Goal: Navigation & Orientation: Find specific page/section

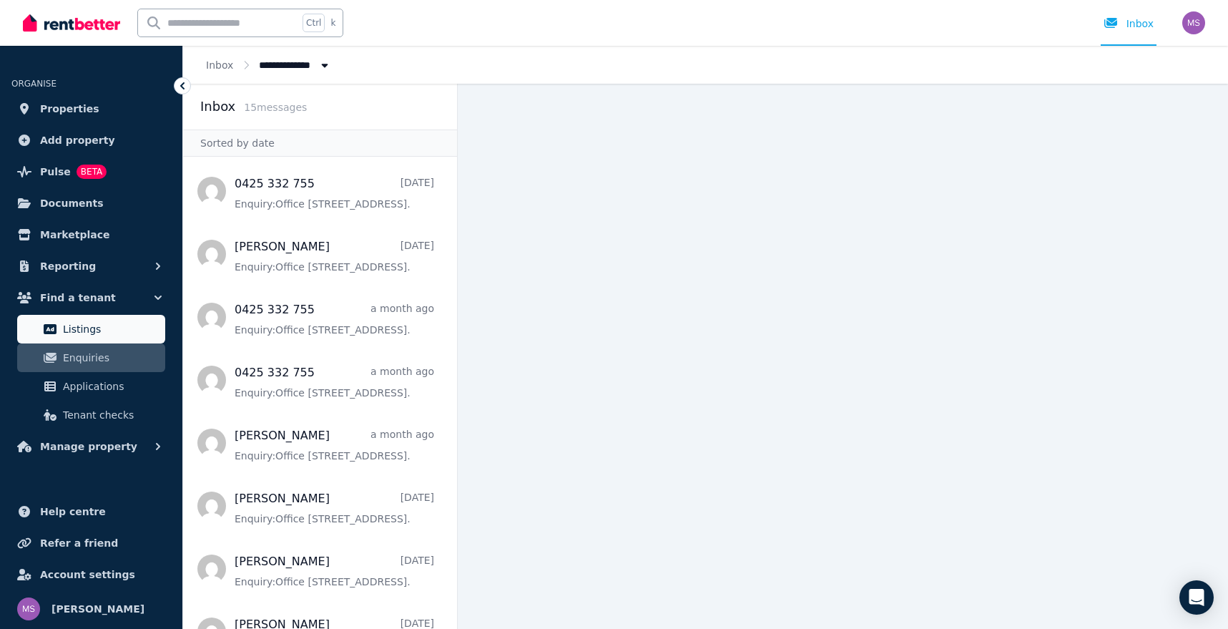
click at [86, 328] on span "Listings" at bounding box center [111, 328] width 97 height 17
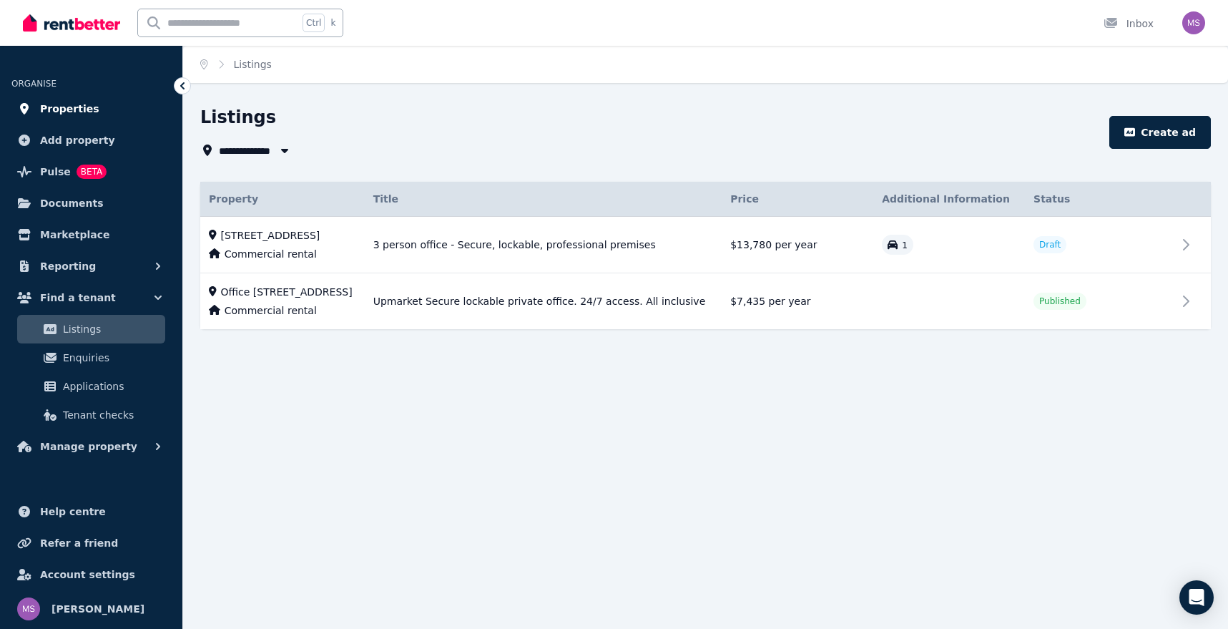
click at [78, 112] on span "Properties" at bounding box center [69, 108] width 59 height 17
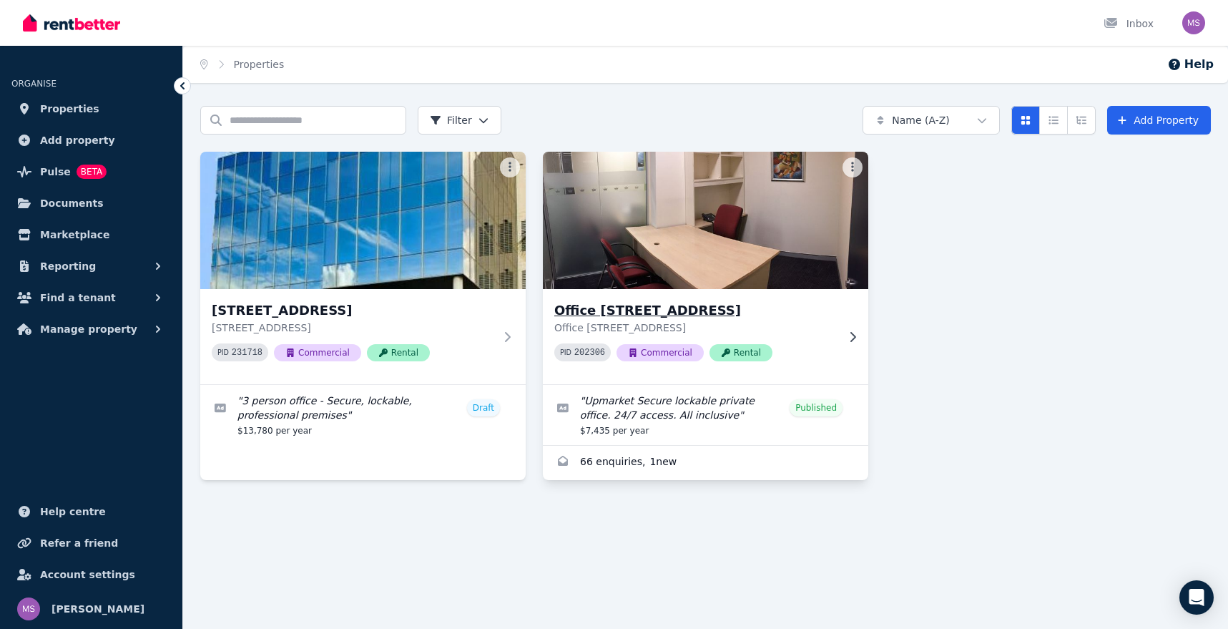
click at [705, 303] on h3 "Office [STREET_ADDRESS]" at bounding box center [695, 310] width 283 height 20
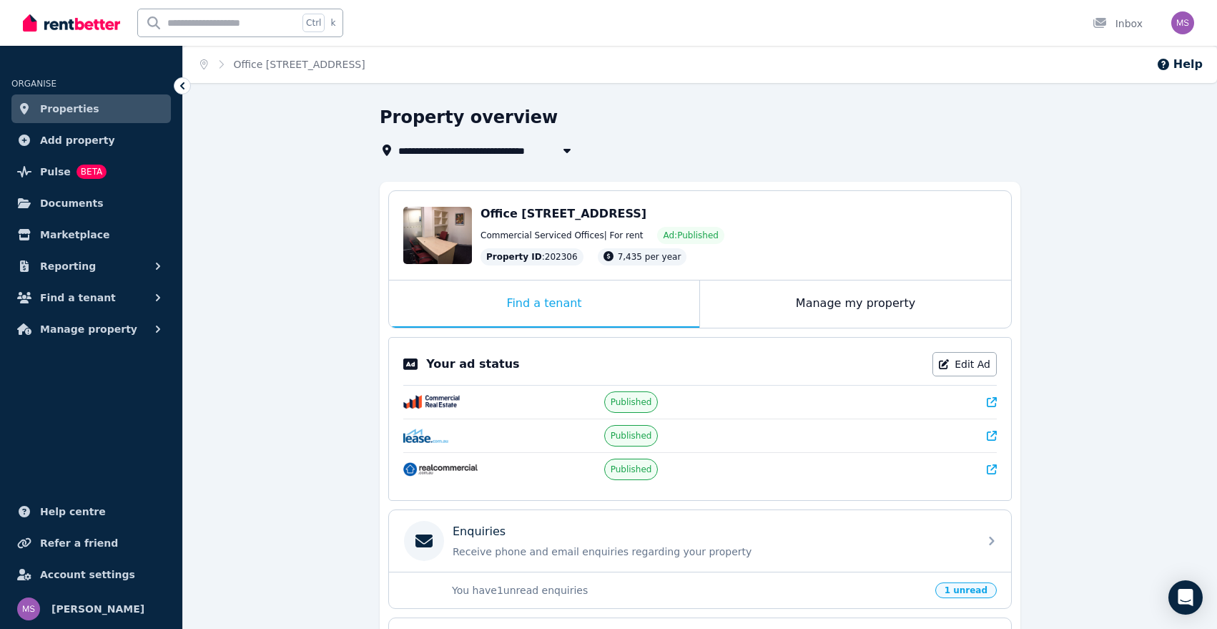
click at [991, 465] on icon at bounding box center [992, 469] width 10 height 10
